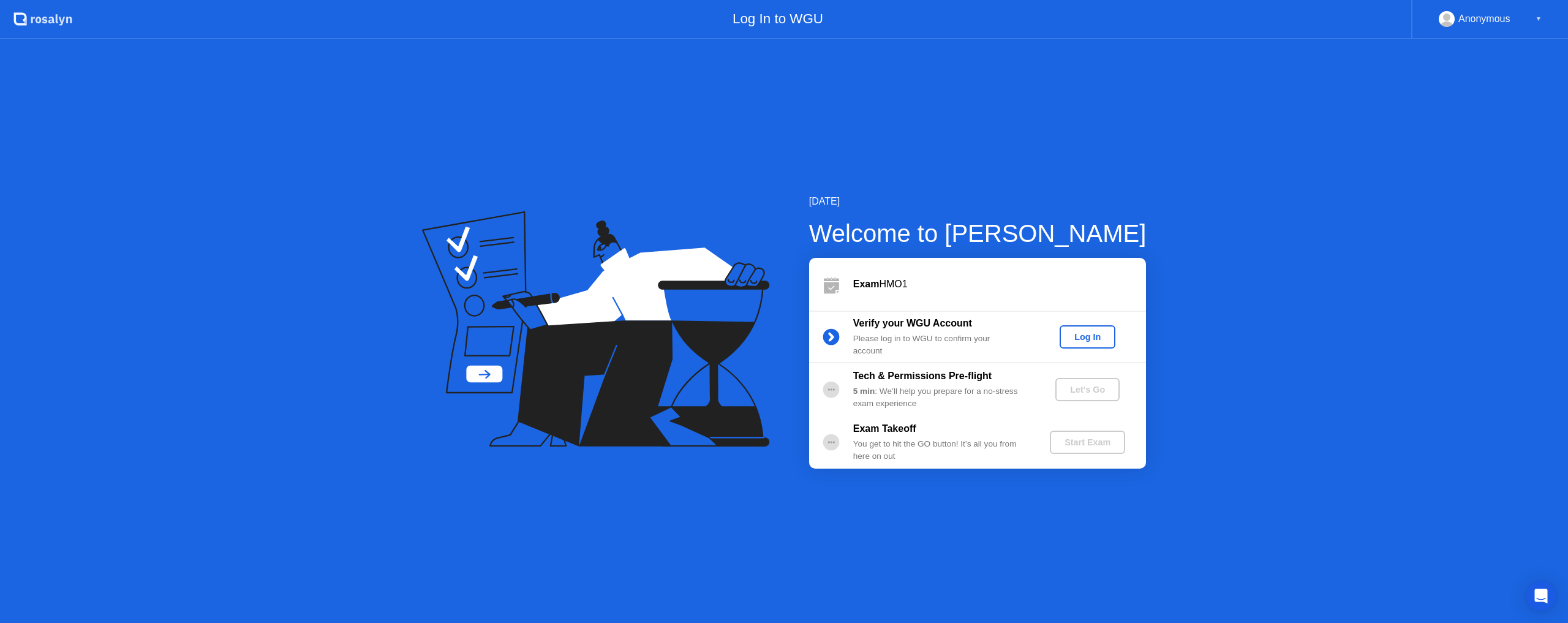
click at [1083, 336] on div "Log In" at bounding box center [1088, 337] width 46 height 10
click at [1081, 385] on div "Let's Go" at bounding box center [1088, 390] width 54 height 10
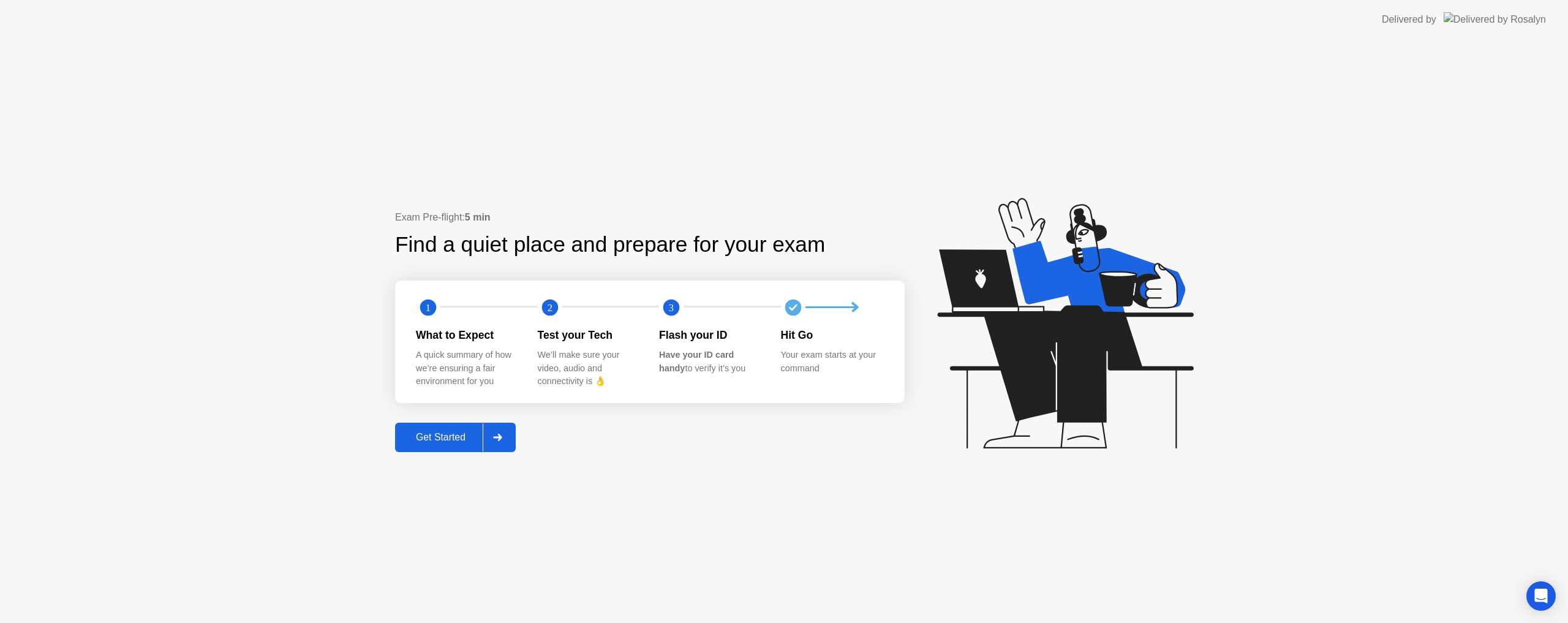
click at [452, 437] on div "Get Started" at bounding box center [441, 438] width 84 height 11
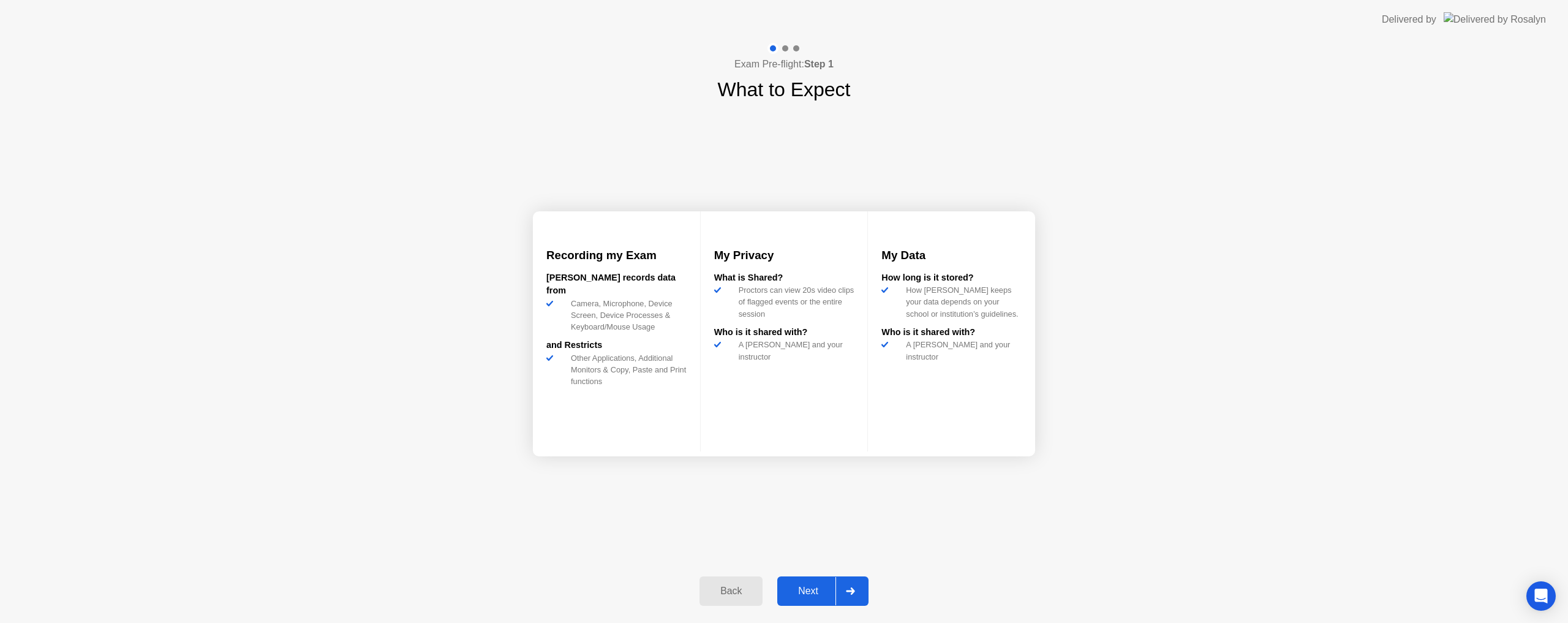
click at [809, 596] on div "Next" at bounding box center [808, 592] width 54 height 11
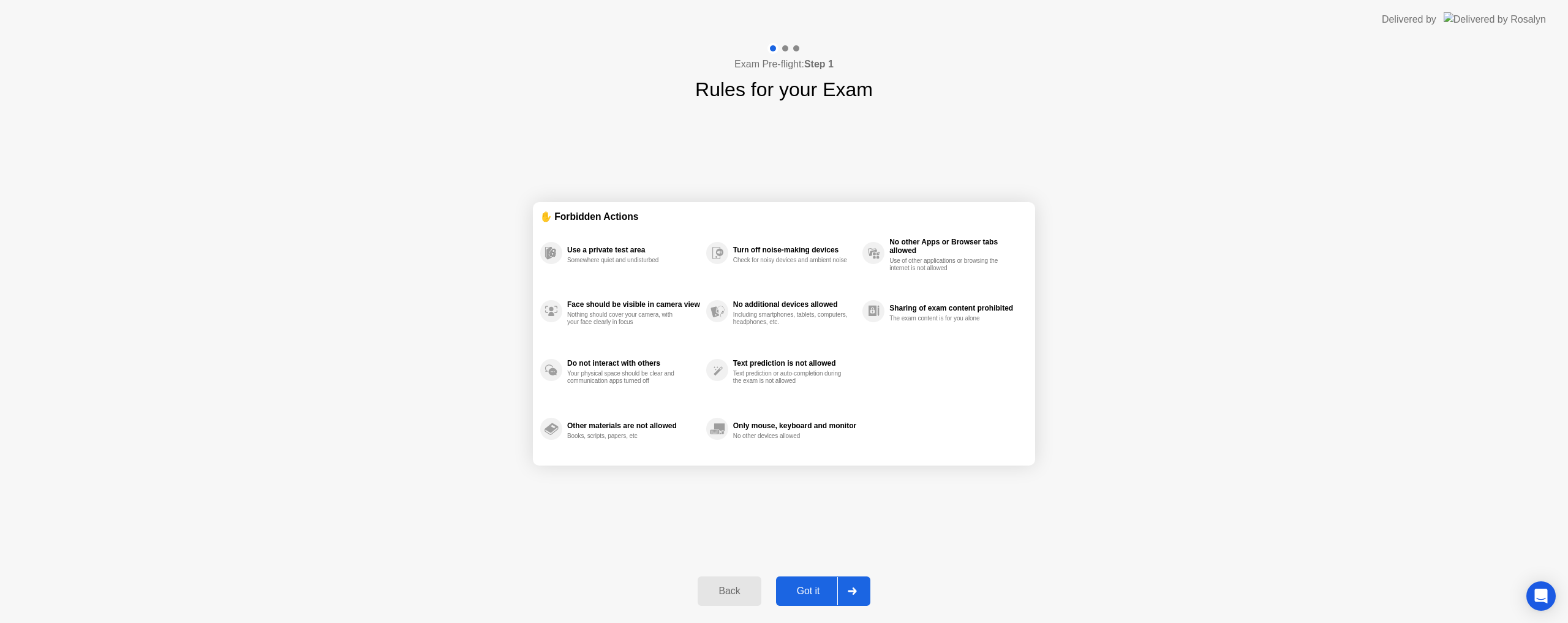
click at [807, 587] on div "Got it" at bounding box center [808, 592] width 57 height 11
select select "**********"
select select "*******"
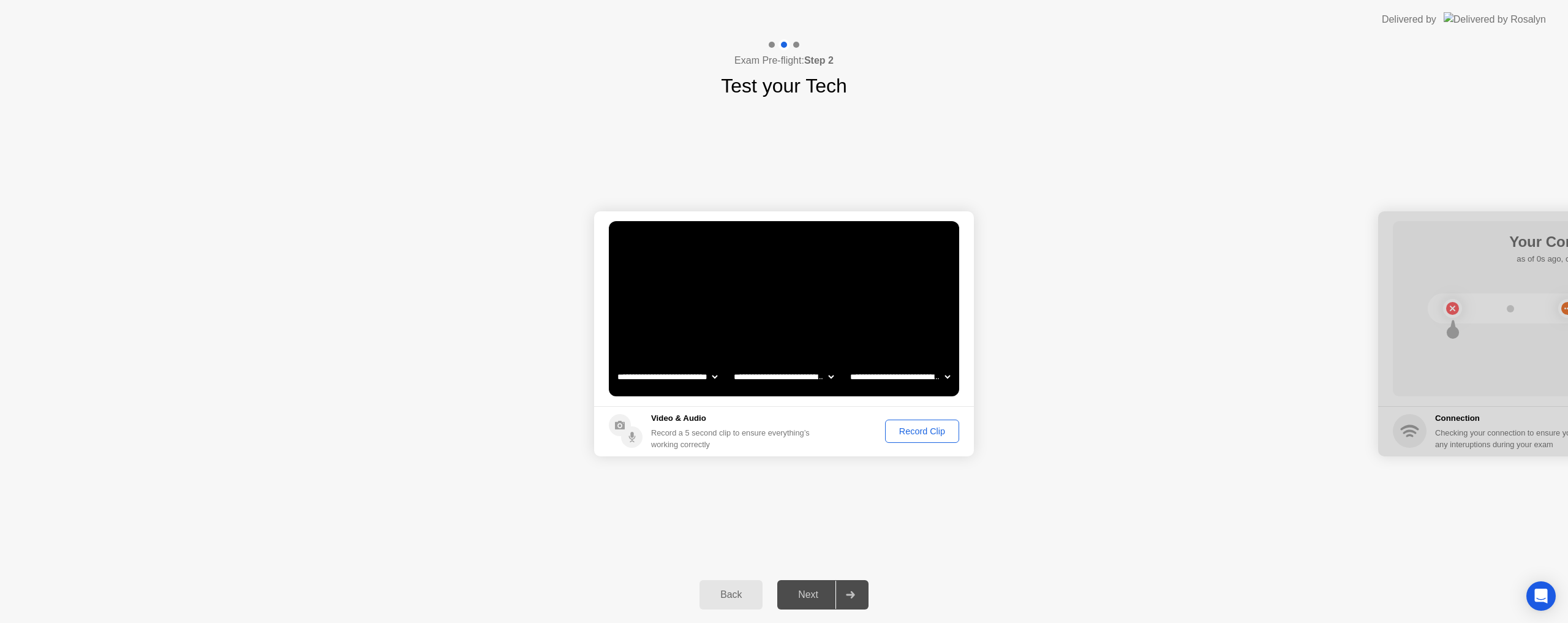
drag, startPoint x: 1516, startPoint y: 222, endPoint x: 1376, endPoint y: 220, distance: 140.0
click at [906, 424] on button "Record Clip" at bounding box center [922, 431] width 74 height 23
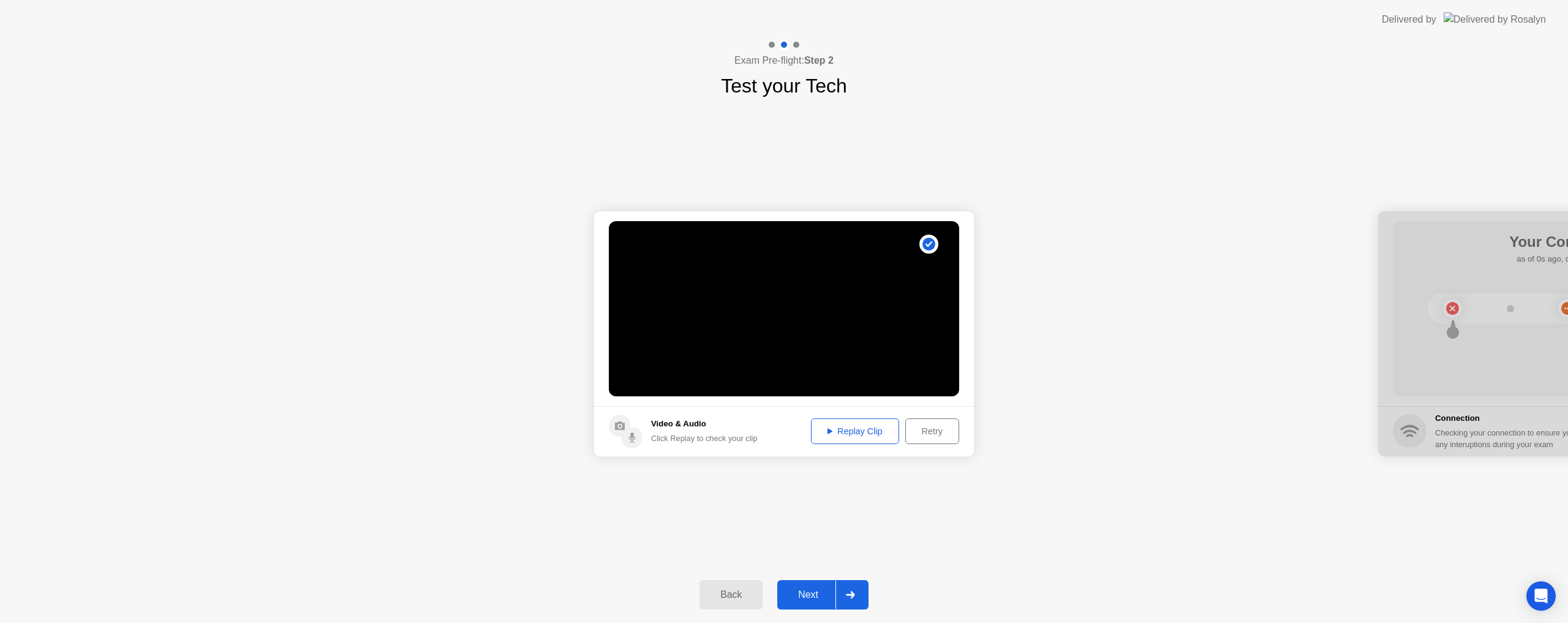
click at [850, 427] on div "Replay Clip" at bounding box center [855, 432] width 80 height 10
click at [835, 433] on div "Replay Clip" at bounding box center [855, 432] width 80 height 10
drag, startPoint x: 1447, startPoint y: 366, endPoint x: 1422, endPoint y: 372, distance: 25.7
click at [1423, 372] on div at bounding box center [1568, 334] width 380 height 245
click at [930, 436] on div "Retry" at bounding box center [933, 432] width 45 height 10
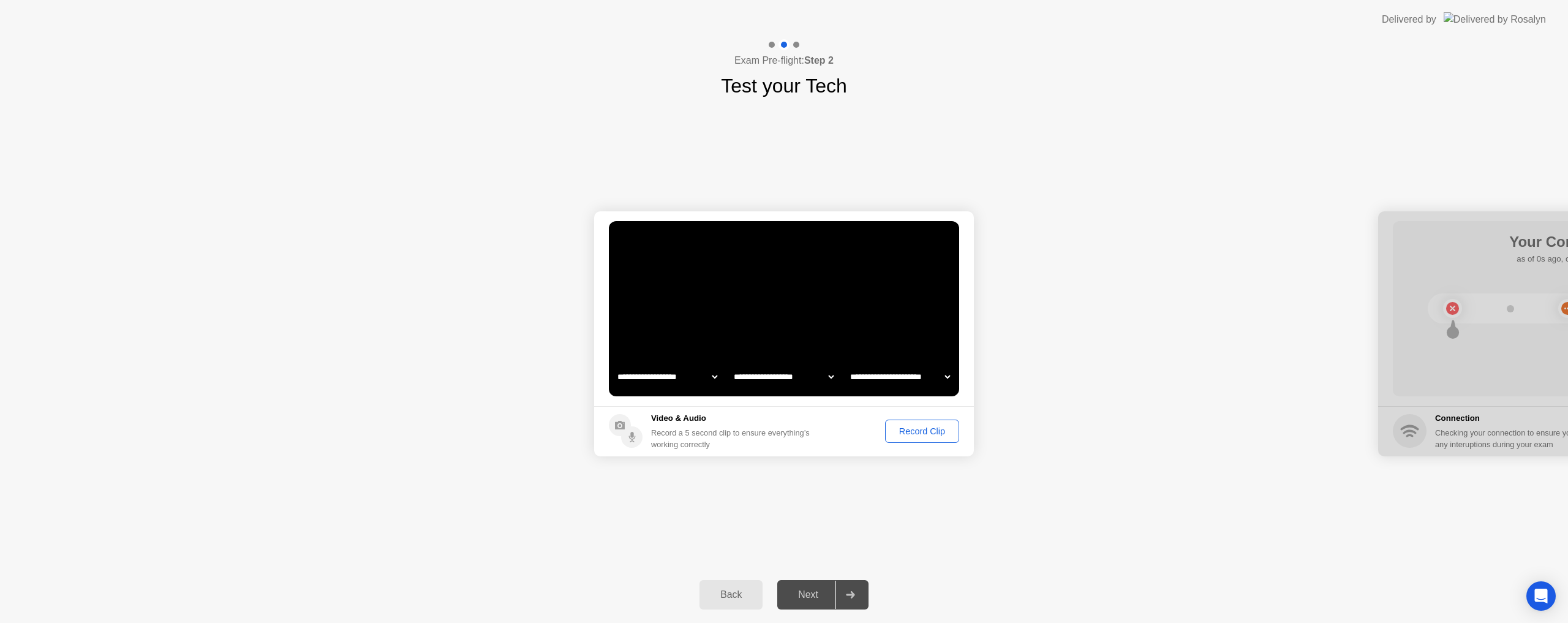
click at [696, 377] on select "**********" at bounding box center [667, 377] width 105 height 25
click at [802, 375] on select "**********" at bounding box center [784, 377] width 105 height 25
click at [913, 379] on select "**********" at bounding box center [900, 377] width 105 height 25
select select "**********"
click at [848, 365] on select "**********" at bounding box center [900, 377] width 105 height 25
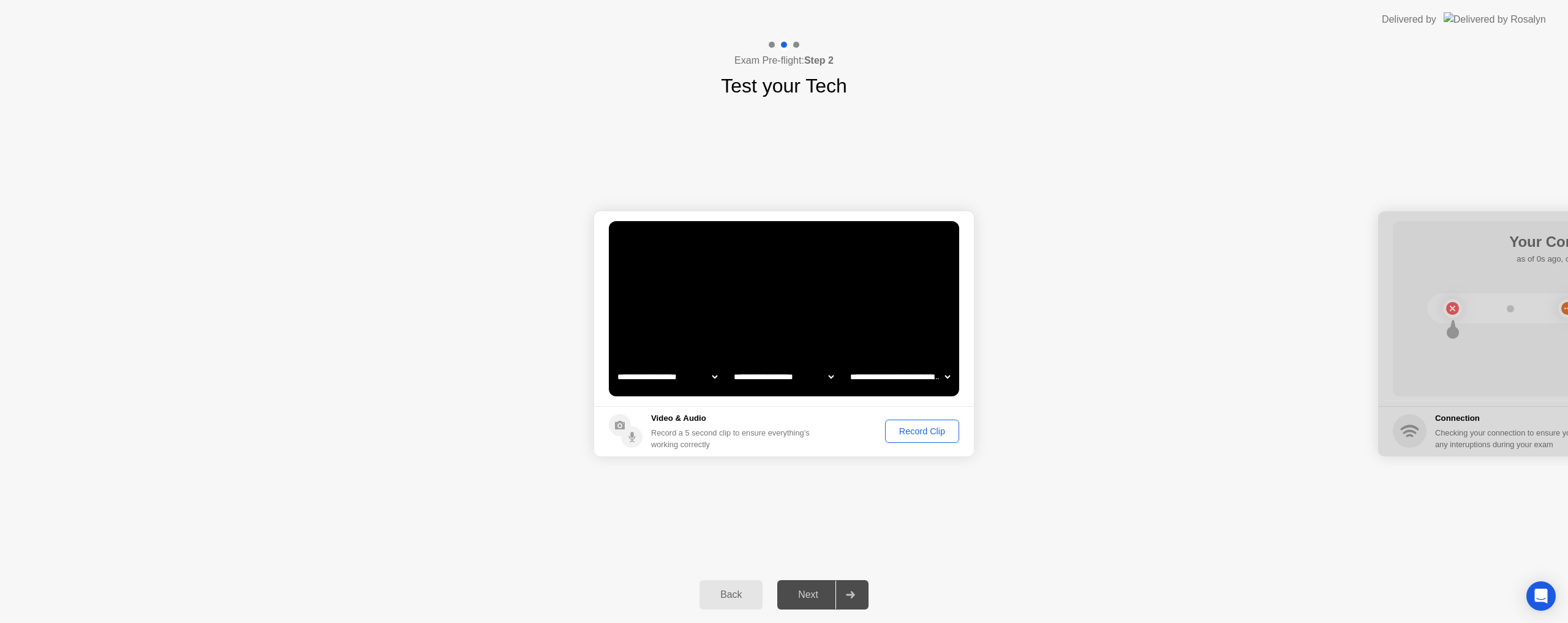
click at [894, 436] on div "Record Clip" at bounding box center [922, 432] width 66 height 10
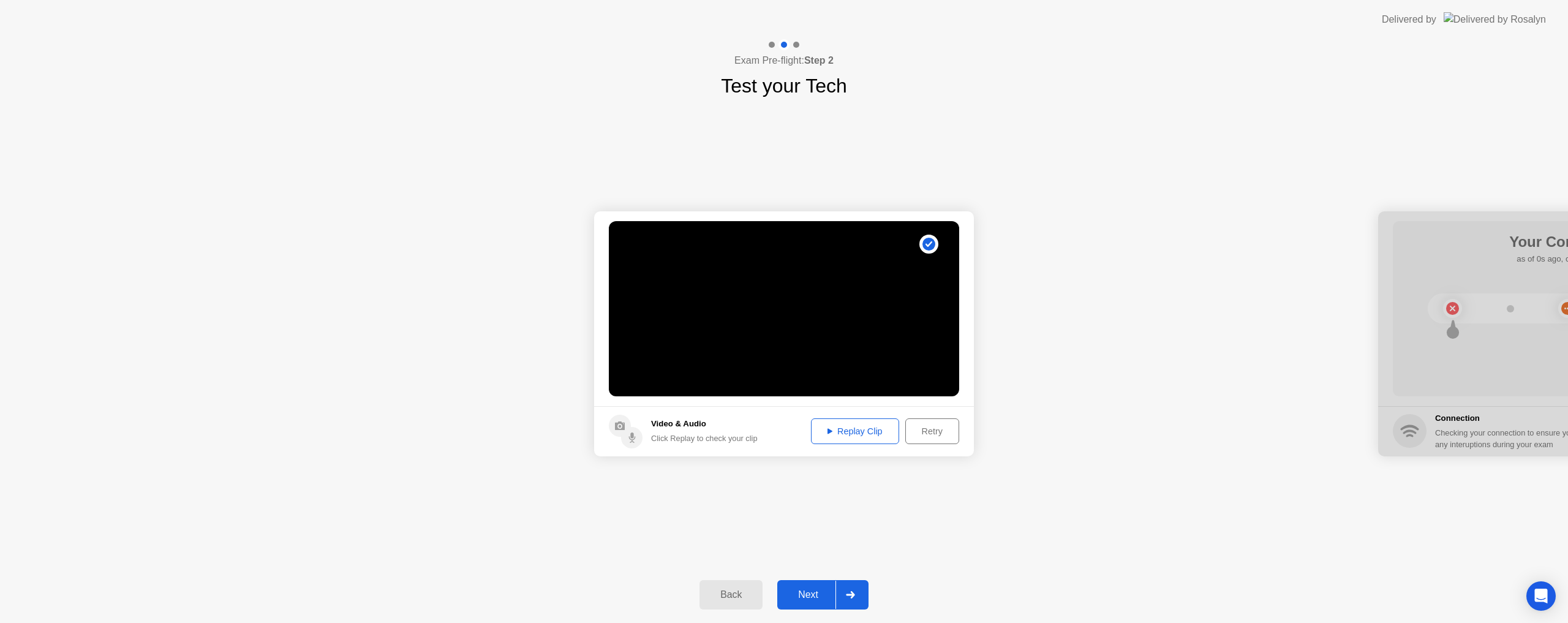
click at [842, 429] on div "Replay Clip" at bounding box center [855, 432] width 80 height 10
click at [806, 590] on div "Next" at bounding box center [808, 595] width 54 height 11
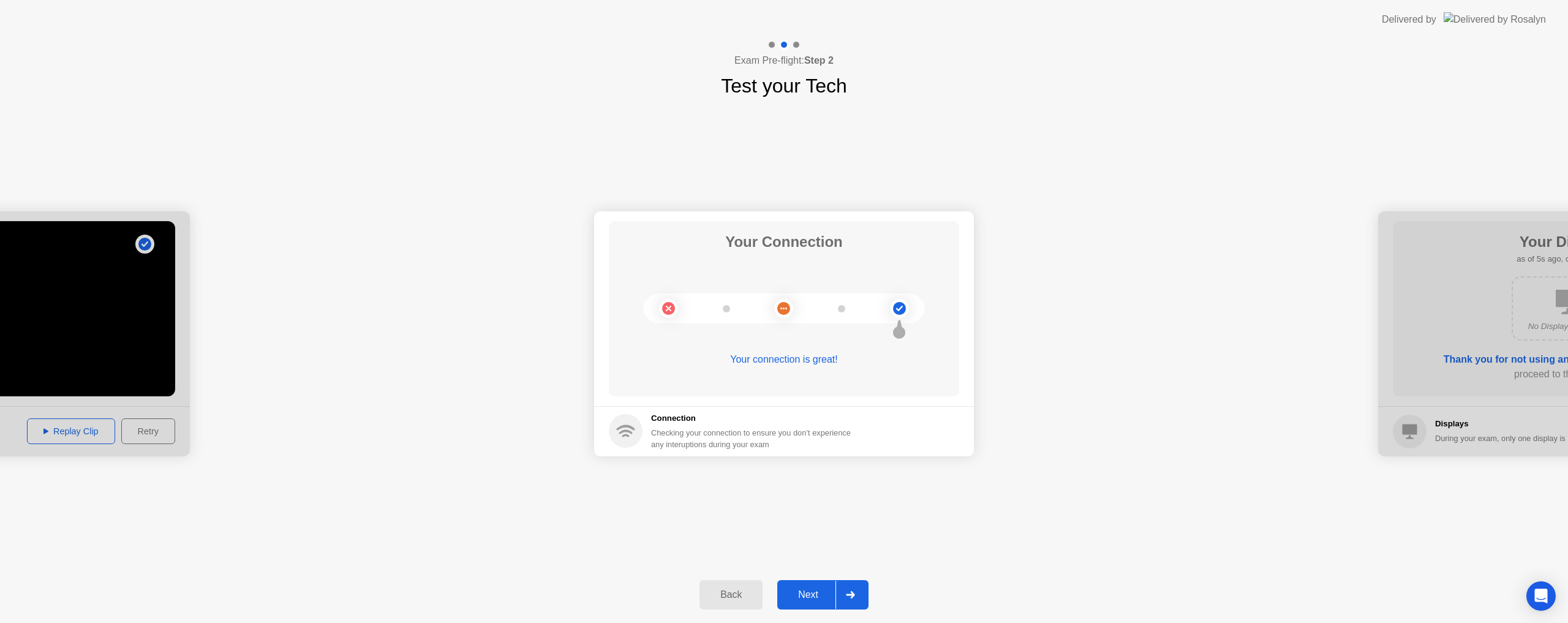
click at [797, 590] on div "Next" at bounding box center [808, 595] width 54 height 11
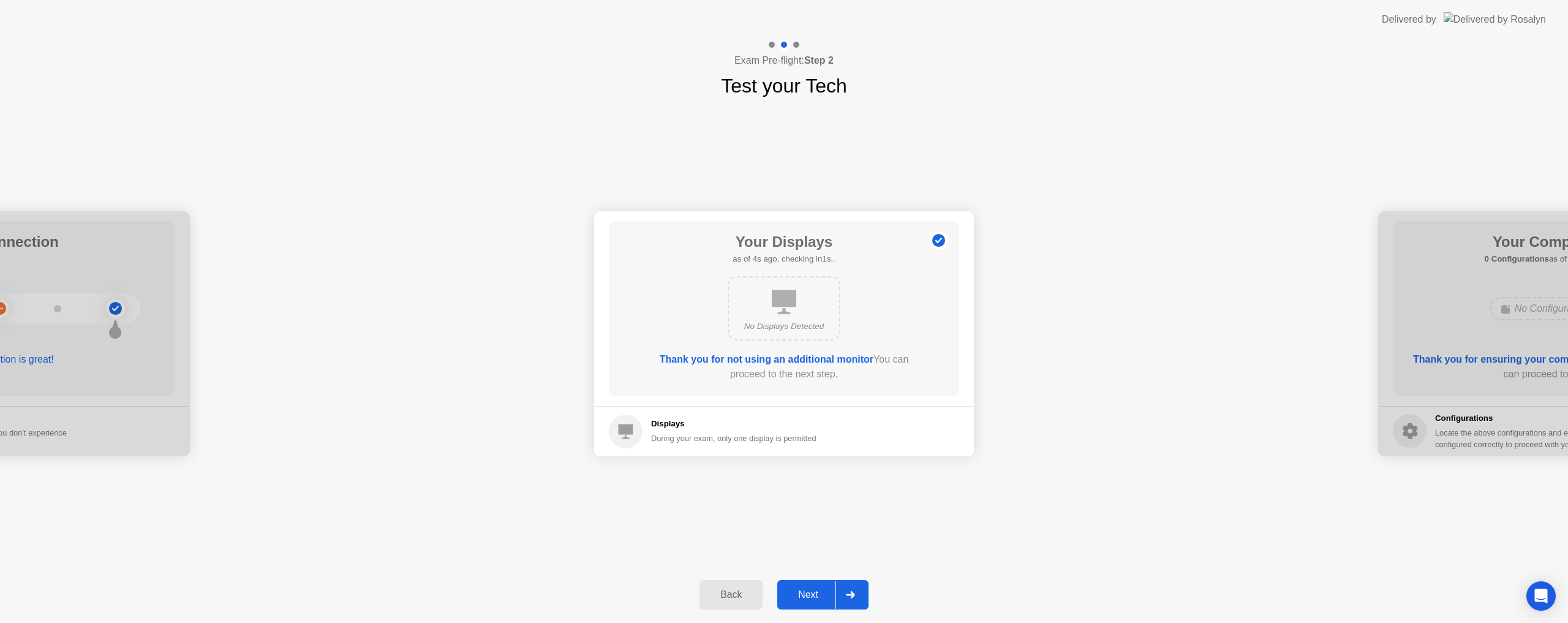
click at [800, 609] on button "Next" at bounding box center [823, 595] width 91 height 30
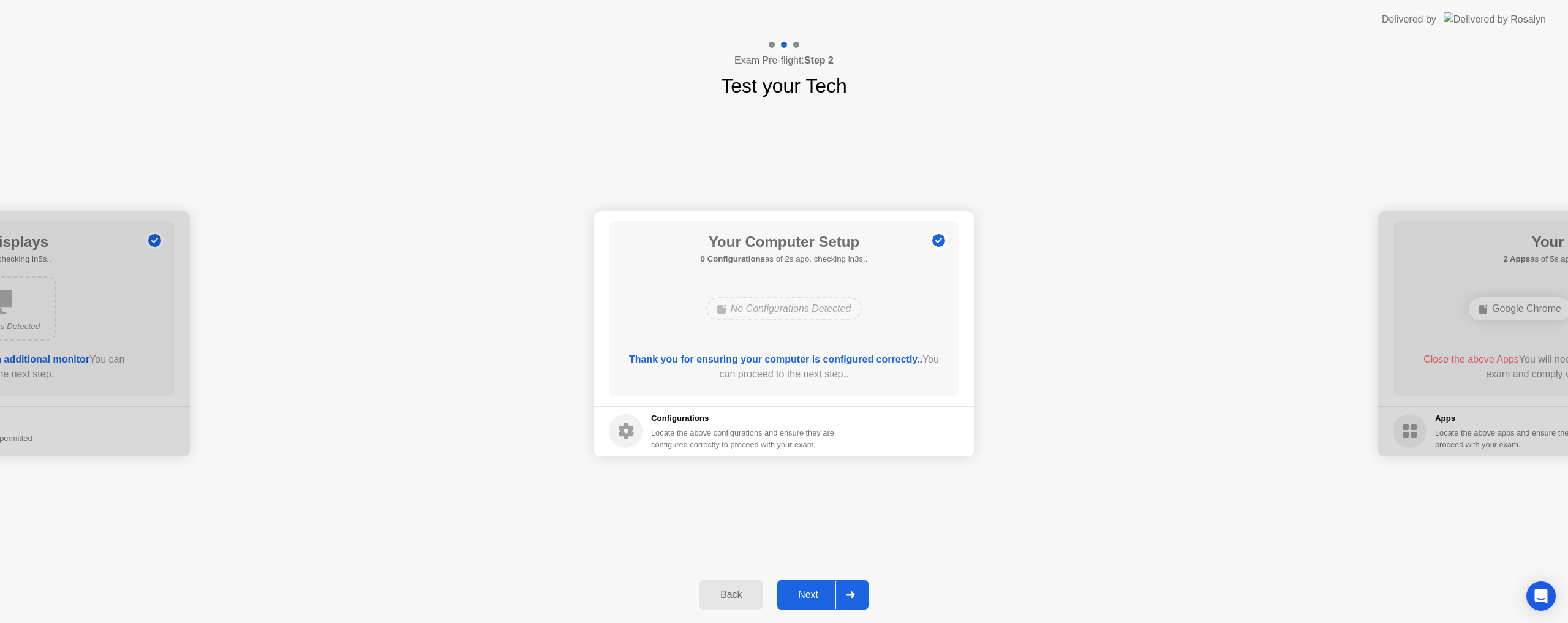
click at [800, 593] on div "Next" at bounding box center [808, 595] width 54 height 11
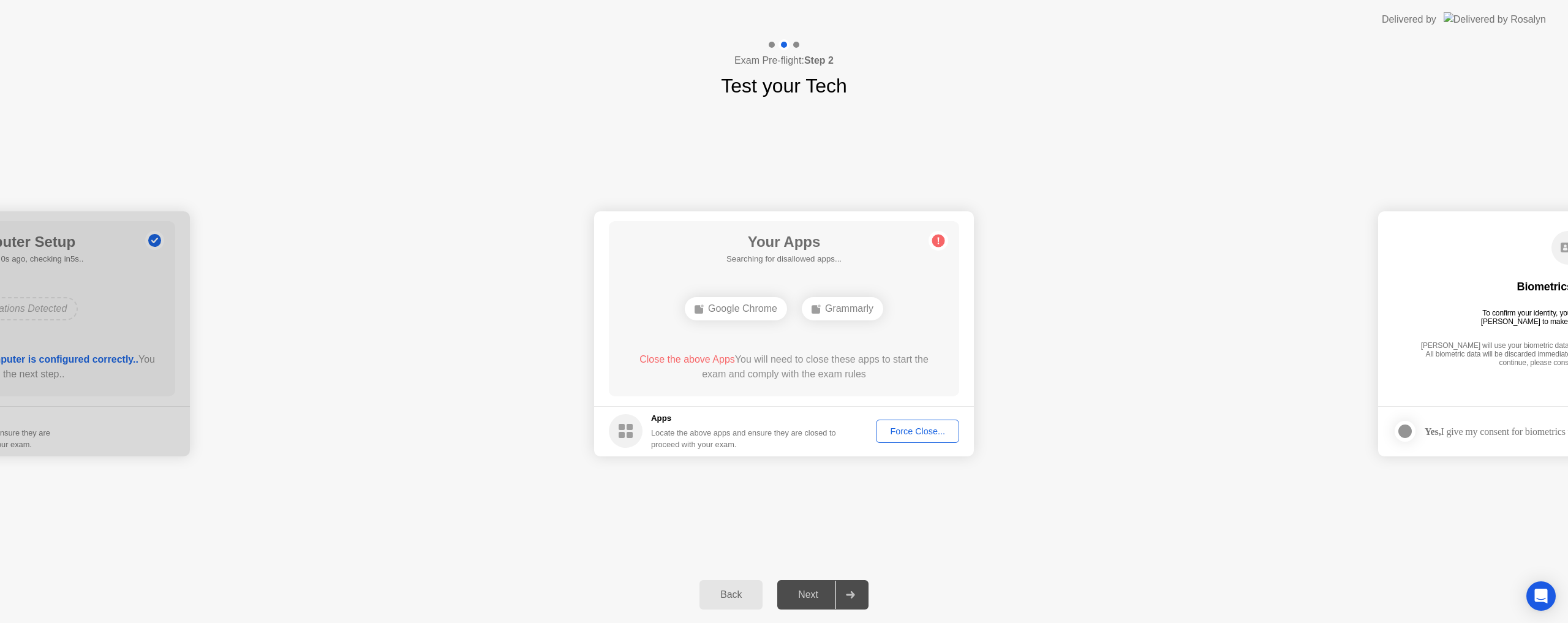
click at [915, 433] on div "Force Close..." at bounding box center [918, 432] width 75 height 10
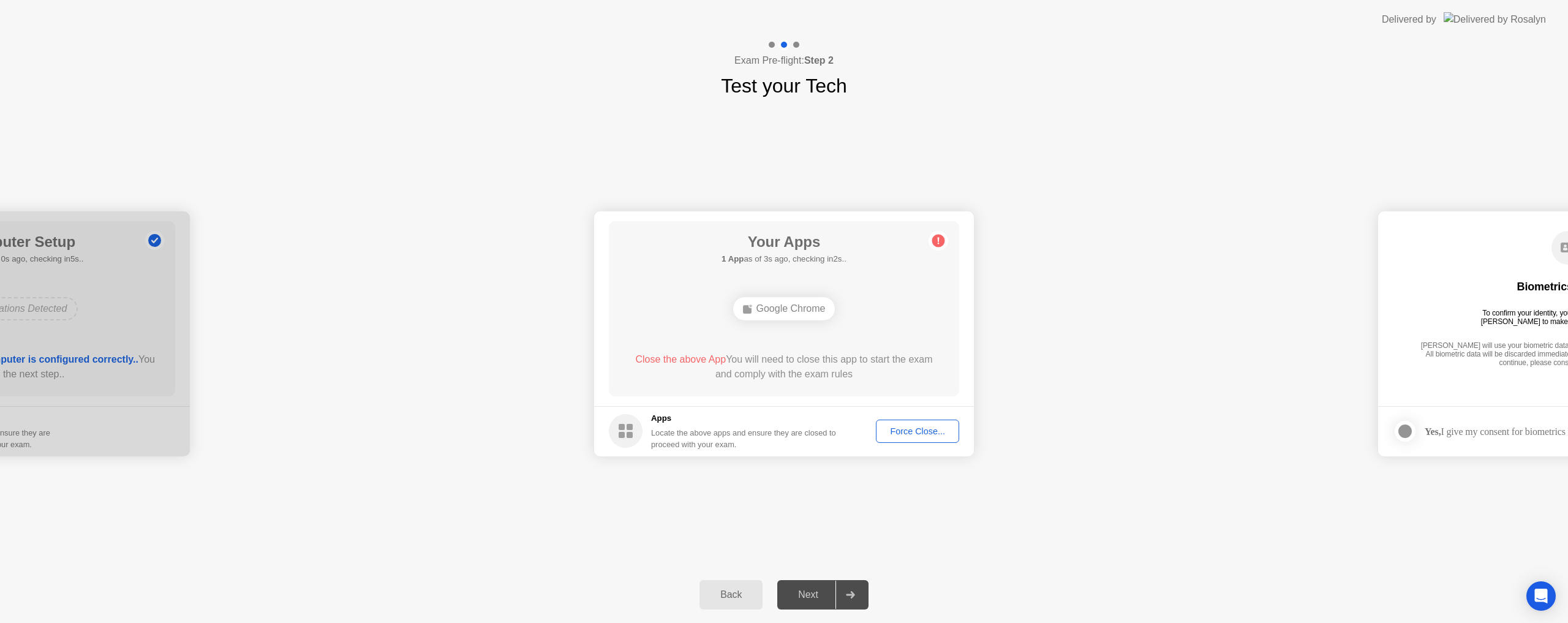
click at [910, 430] on div "Force Close..." at bounding box center [918, 432] width 75 height 10
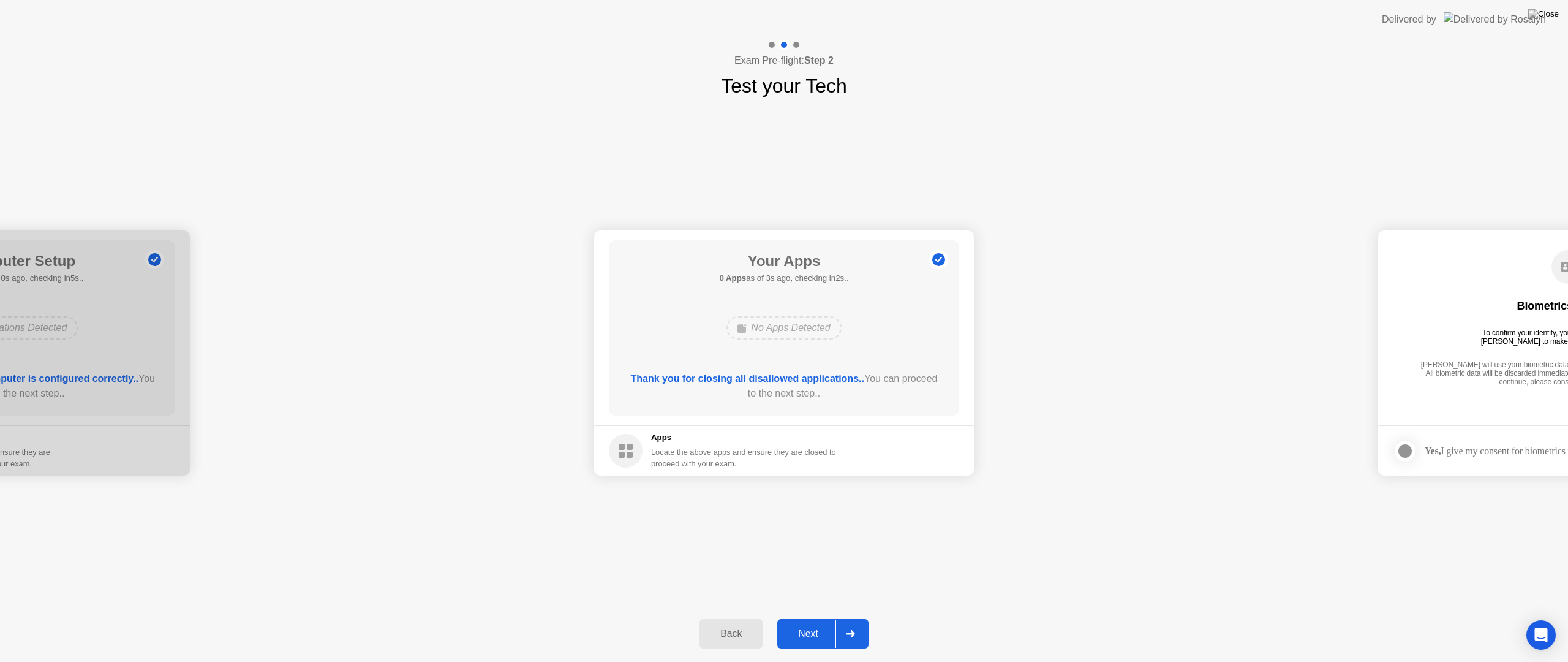
click at [792, 623] on div "Next" at bounding box center [808, 634] width 54 height 11
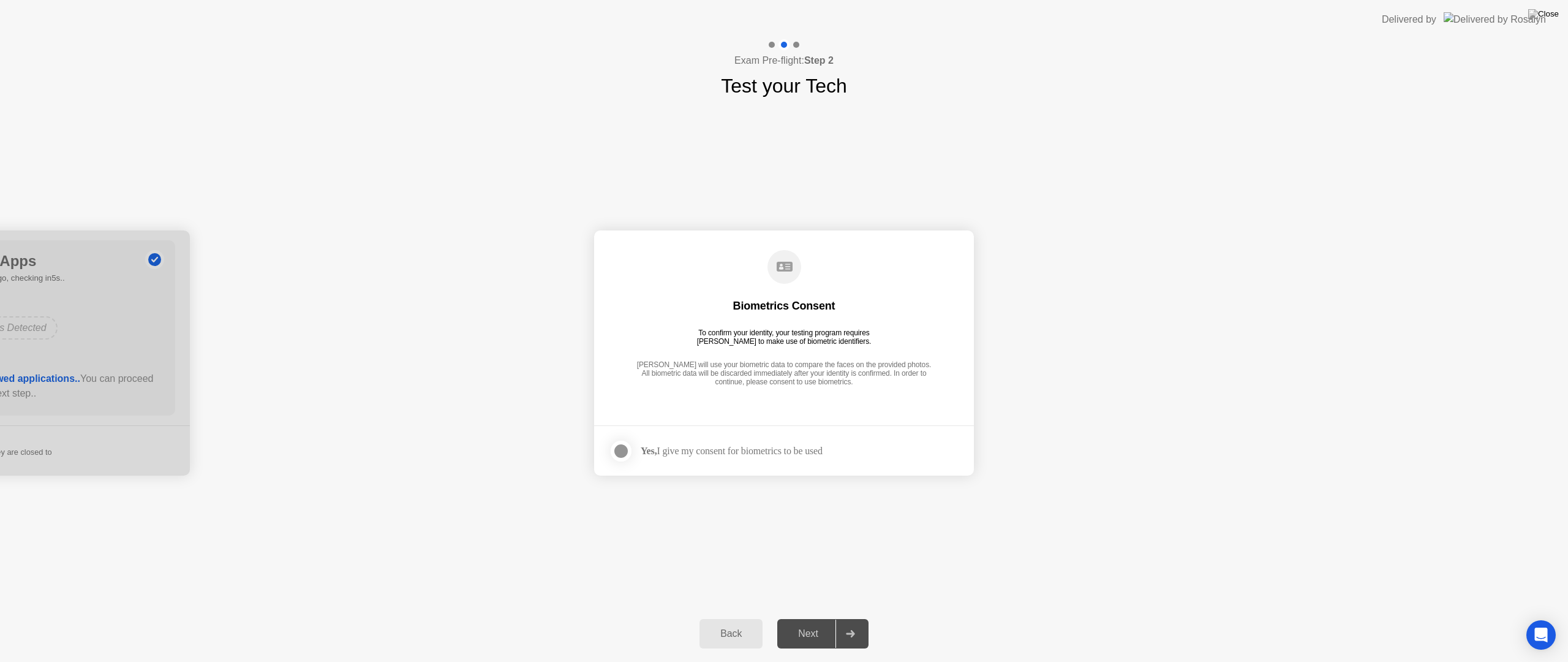
click at [647, 453] on strong "Yes," at bounding box center [649, 450] width 16 height 11
click at [601, 447] on footer "Yes, I give my consent for biometrics to be used" at bounding box center [784, 450] width 380 height 50
click at [623, 451] on div at bounding box center [621, 451] width 15 height 15
click at [816, 623] on div "Next" at bounding box center [808, 634] width 54 height 11
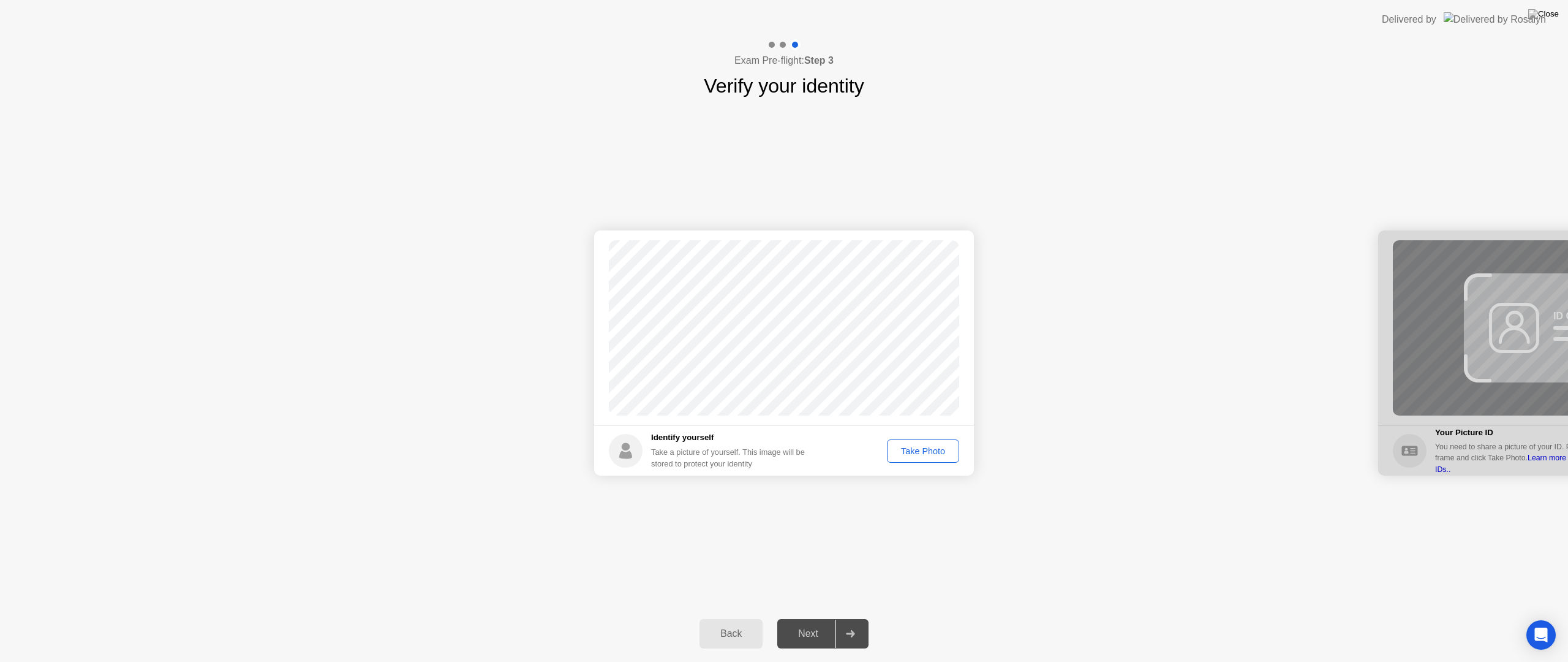
click at [916, 452] on div "Take Photo" at bounding box center [923, 451] width 64 height 10
click at [805, 623] on button "Next" at bounding box center [823, 634] width 91 height 30
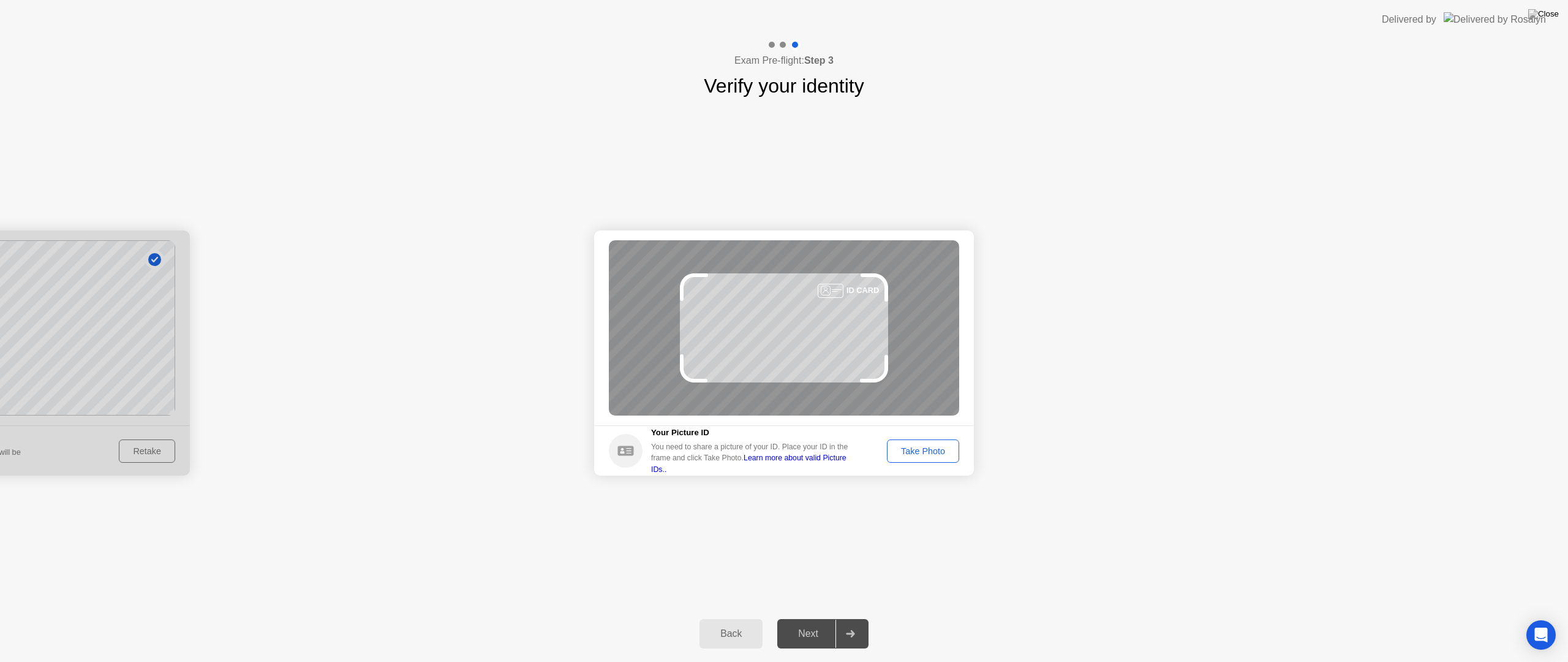
click at [912, 454] on div "Take Photo" at bounding box center [923, 451] width 64 height 10
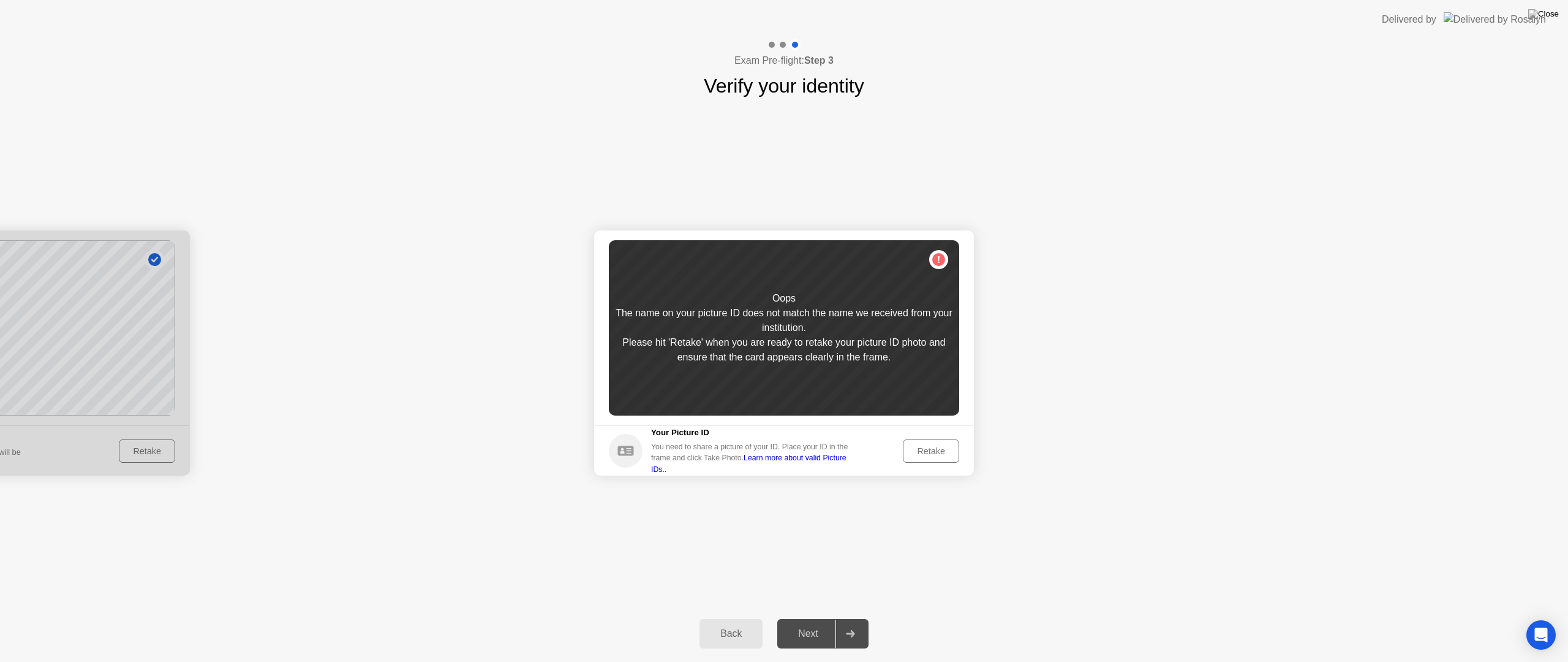
click at [923, 452] on div "Retake" at bounding box center [931, 451] width 48 height 10
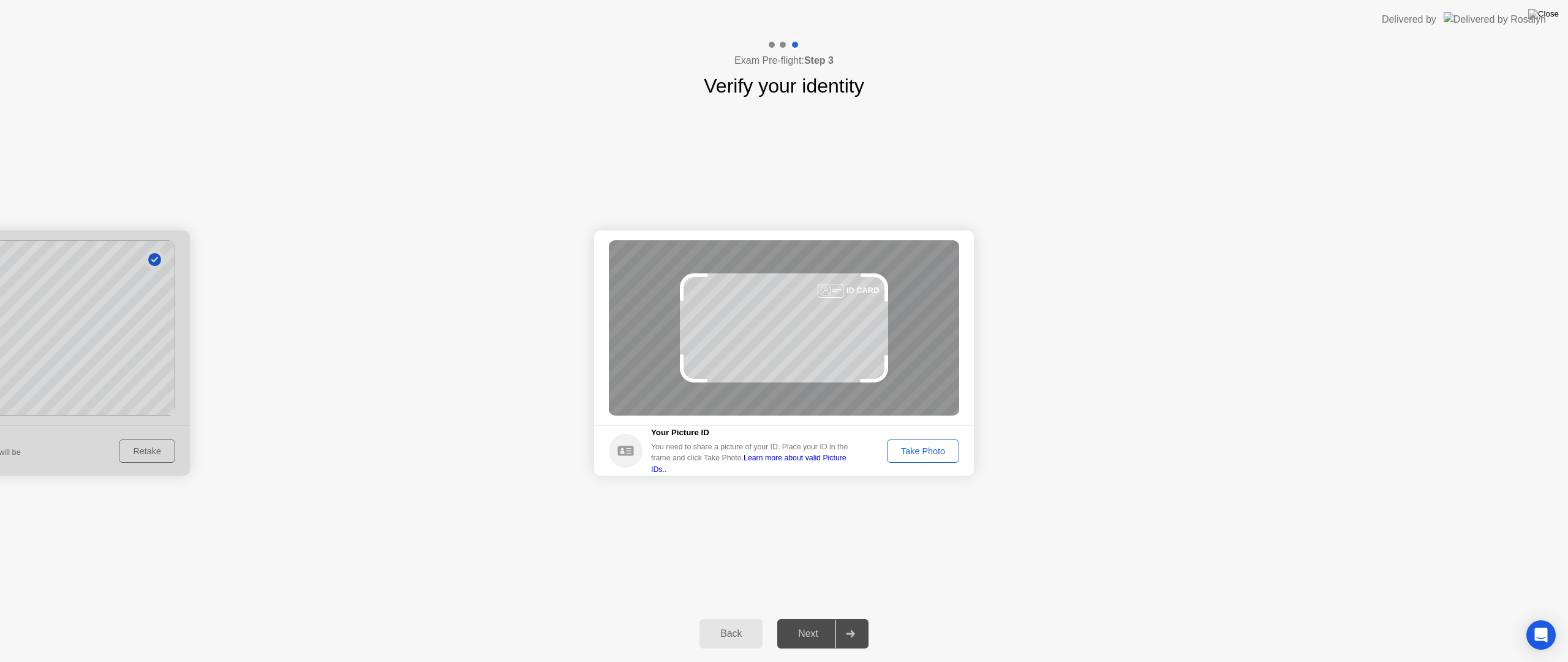
click at [923, 452] on div "Take Photo" at bounding box center [923, 451] width 64 height 10
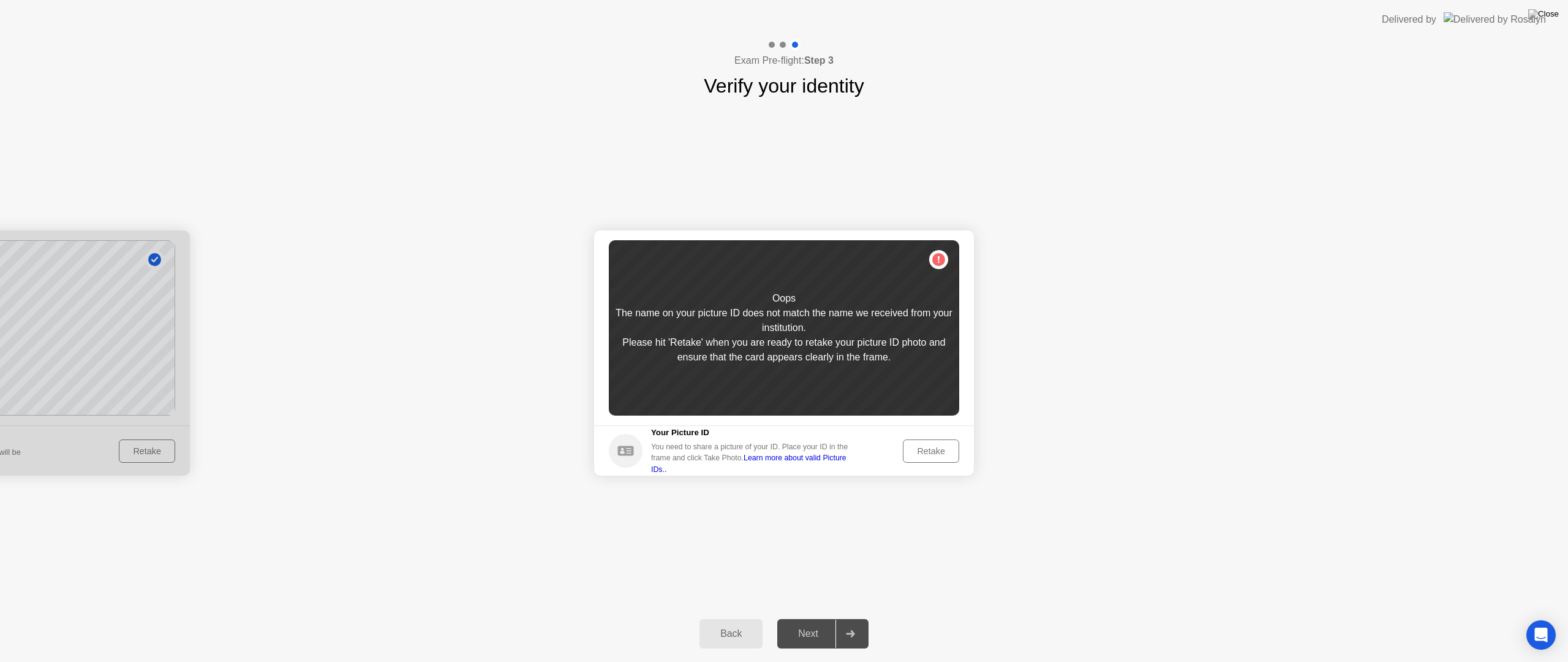
click at [926, 452] on div "Retake" at bounding box center [931, 451] width 48 height 10
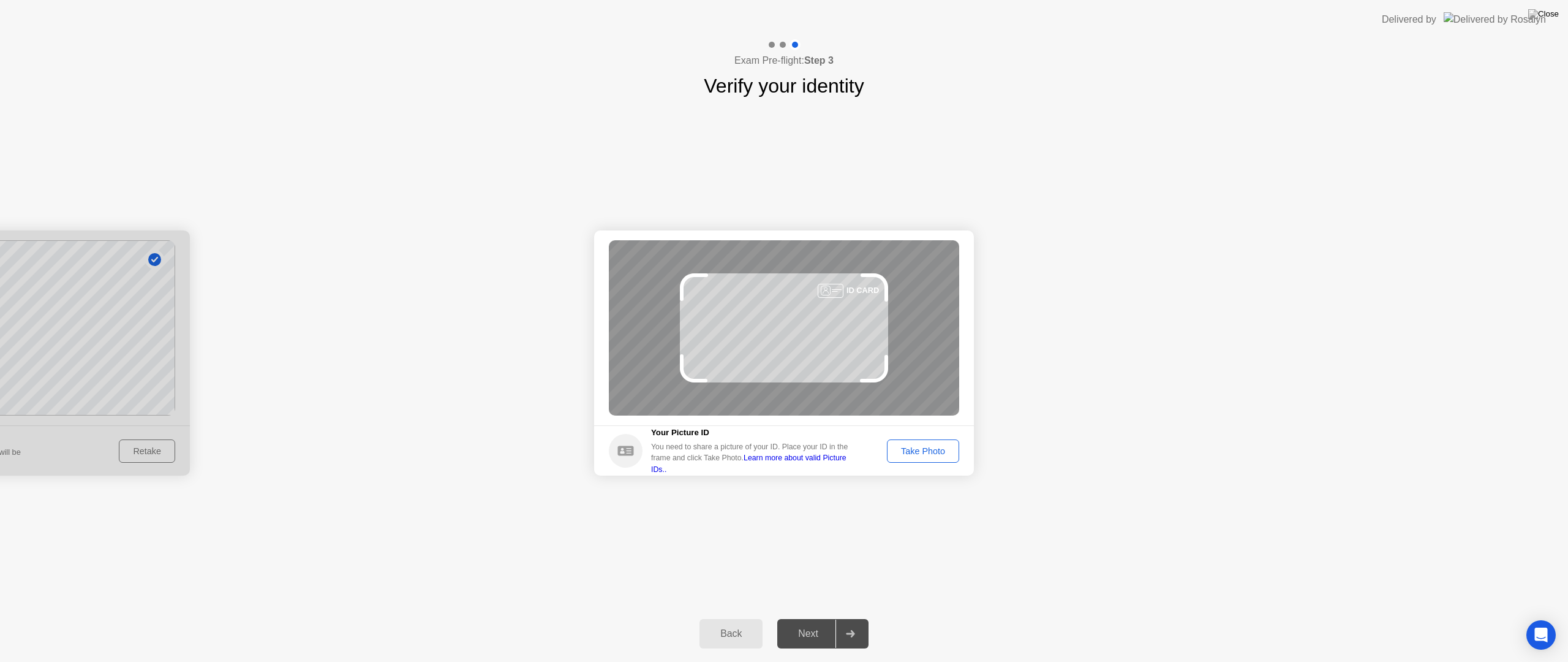
click at [926, 452] on div "Take Photo" at bounding box center [923, 451] width 64 height 10
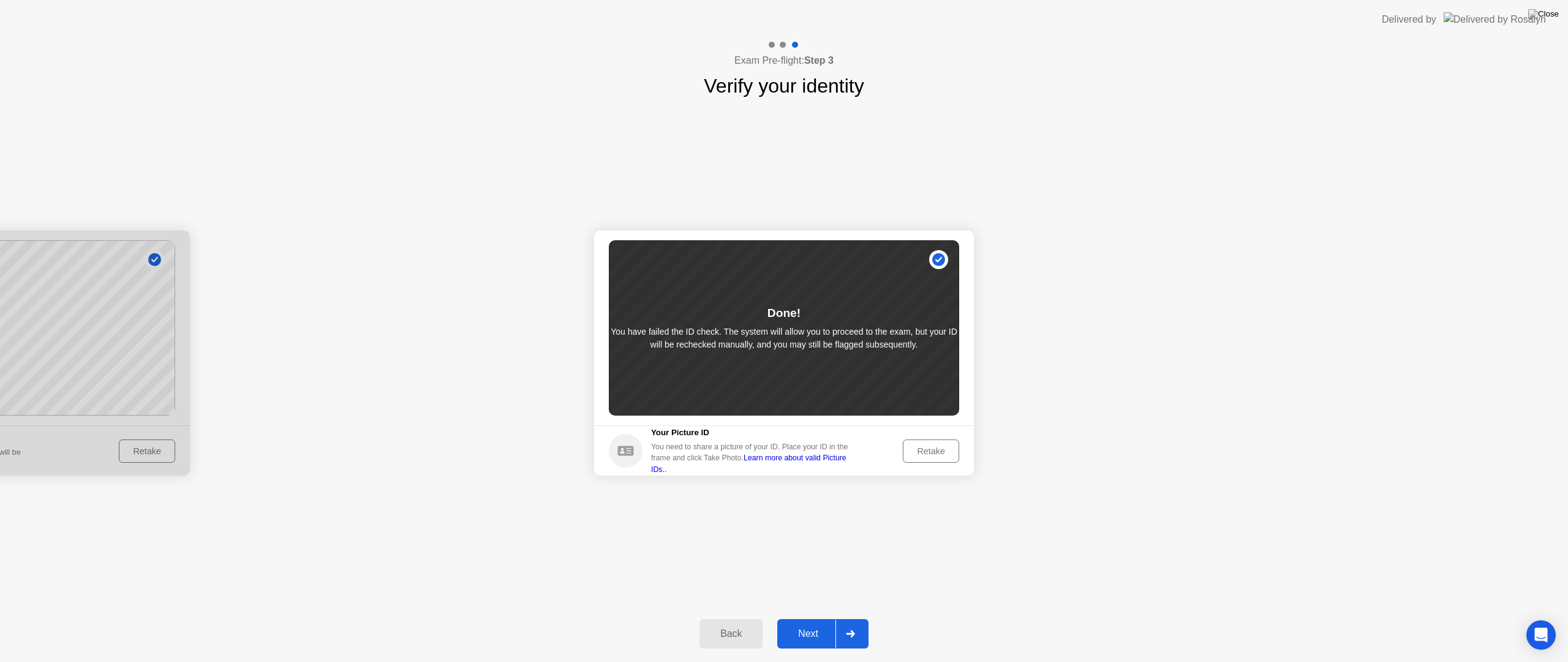
click at [824, 623] on div "Next" at bounding box center [808, 634] width 54 height 11
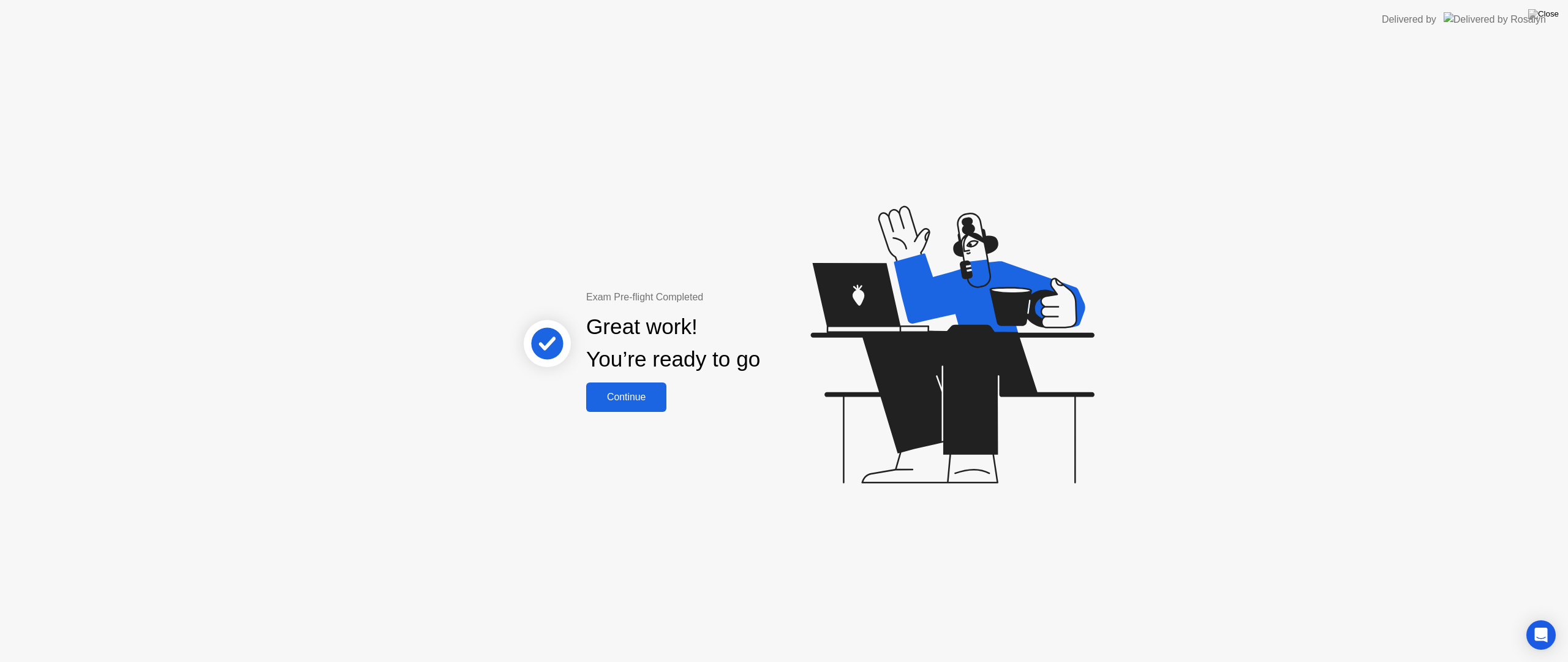
click at [638, 402] on div "Continue" at bounding box center [626, 397] width 73 height 11
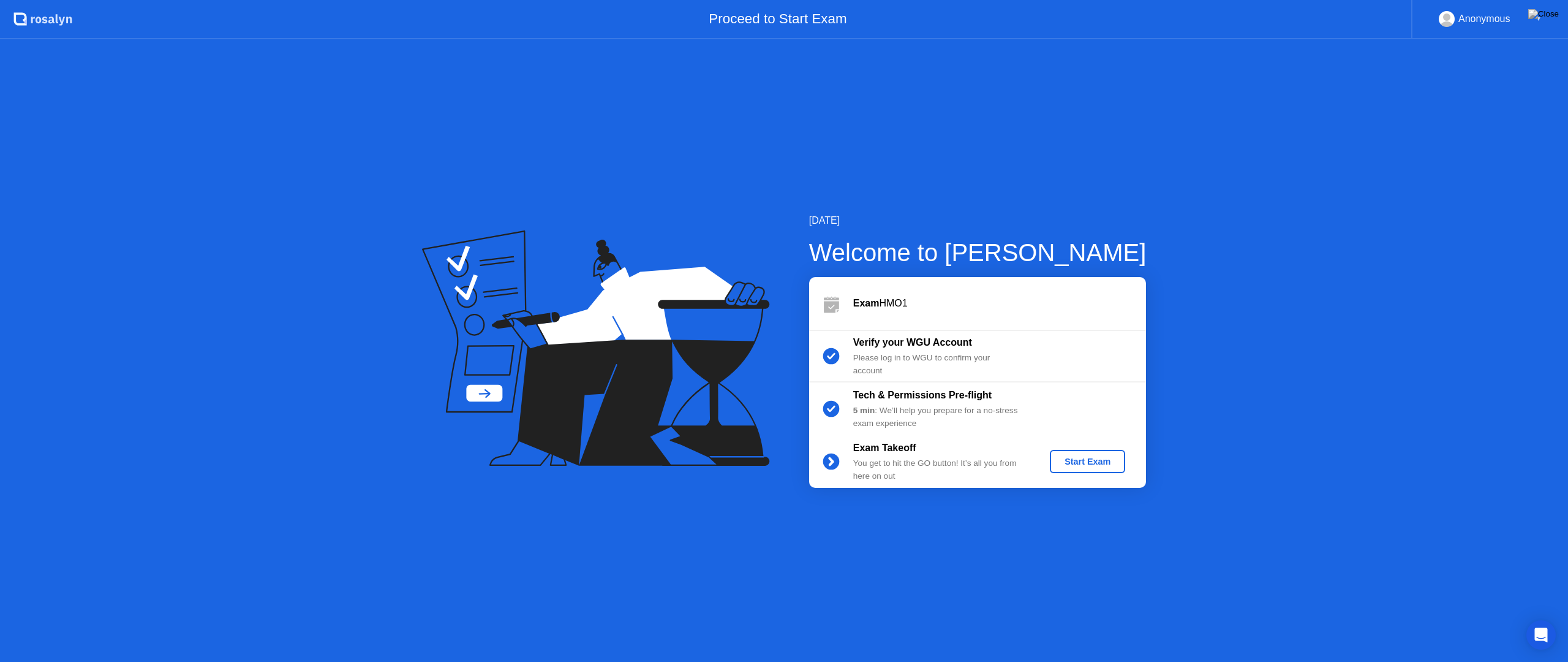
click at [1083, 466] on div "Start Exam" at bounding box center [1088, 462] width 66 height 10
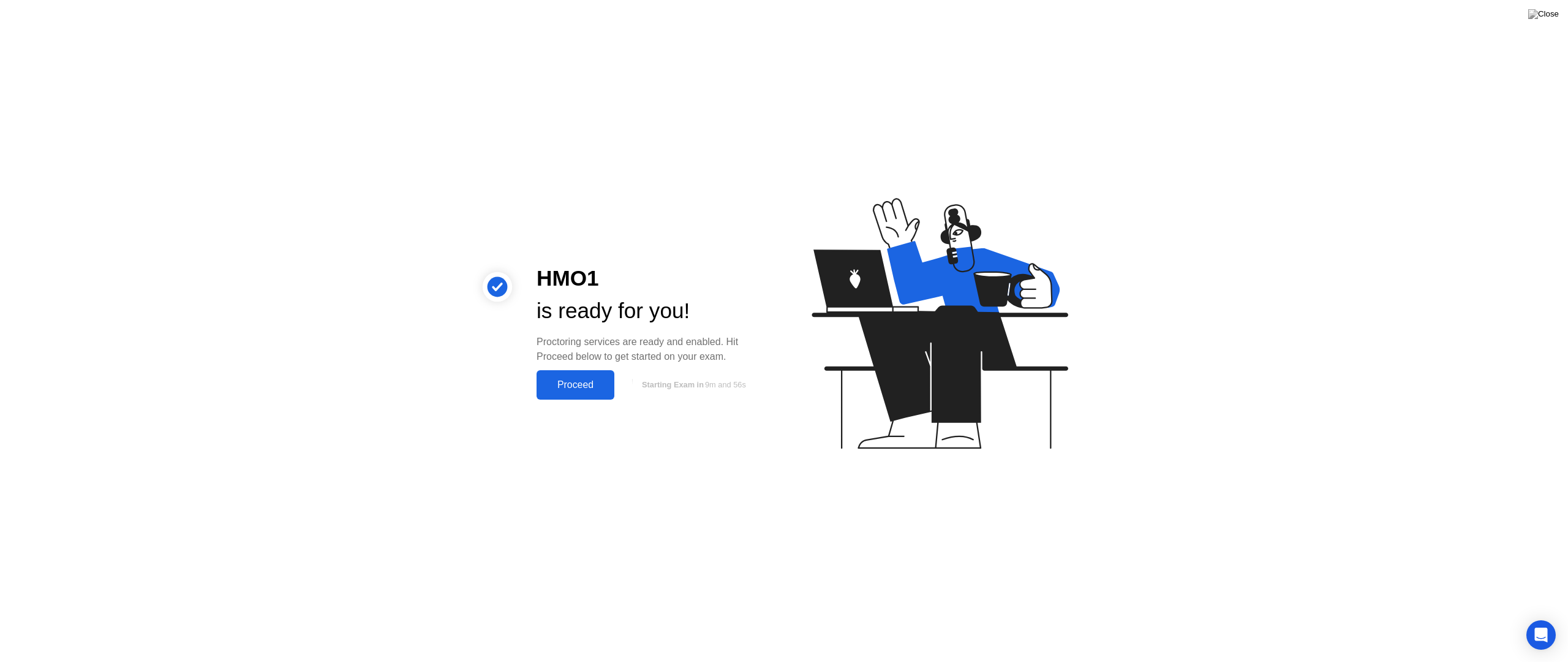
click at [577, 387] on div "Proceed" at bounding box center [576, 385] width 71 height 11
